Goal: Task Accomplishment & Management: Complete application form

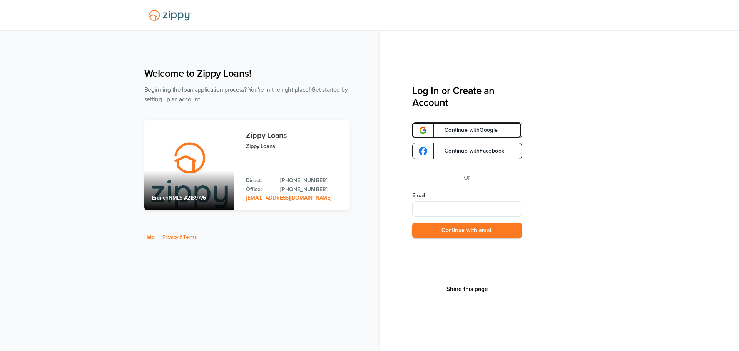
click at [435, 130] on link "Continue with Google" at bounding box center [467, 130] width 110 height 16
